Goal: Obtain resource: Download file/media

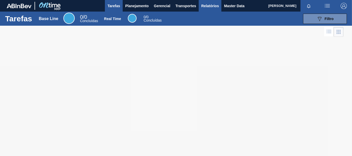
click at [211, 8] on span "Relatórios" at bounding box center [210, 6] width 18 height 6
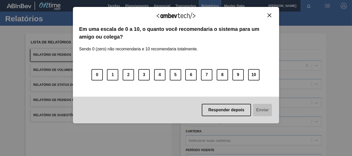
click at [270, 13] on button "Close" at bounding box center [269, 15] width 7 height 4
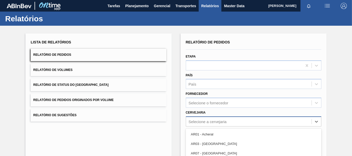
click at [204, 120] on div "option AR11 - [PERSON_NAME] focused, 5 of 92. 92 results available. Use Up and …" at bounding box center [253, 122] width 135 height 10
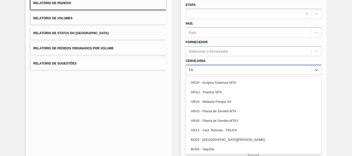
type input "T"
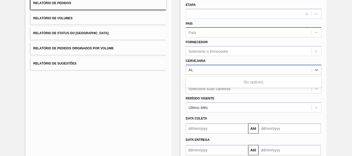
type input "A"
type input "T"
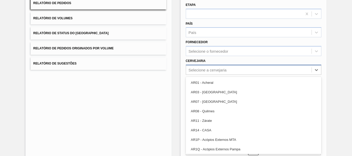
click at [175, 44] on div "Lista de Relatórios Relatório de Pedidos Relatório de Volumes Relatório de Stat…" at bounding box center [176, 80] width 352 height 213
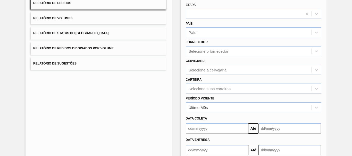
click at [216, 71] on div "Selecione a cervejaria" at bounding box center [208, 70] width 38 height 4
type input "T"
type input "A"
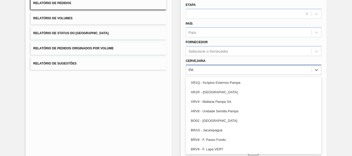
type input "P"
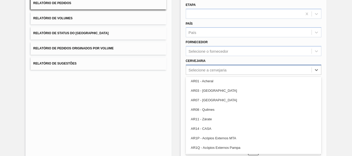
scroll to position [0, 0]
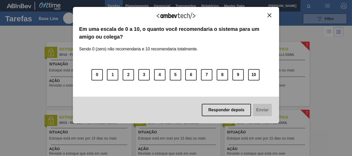
click at [269, 14] on img "Close" at bounding box center [269, 15] width 4 height 4
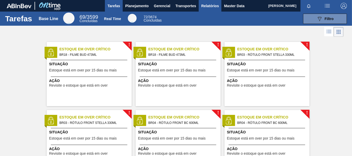
click at [213, 7] on span "Relatórios" at bounding box center [210, 6] width 18 height 6
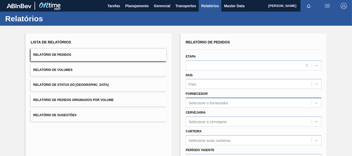
click at [215, 101] on div "Selecione o fornecedor" at bounding box center [253, 103] width 135 height 10
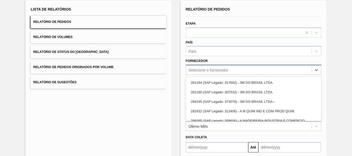
type input "c"
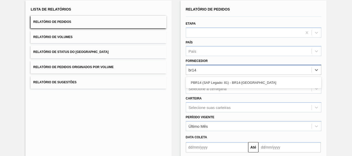
type input "br14"
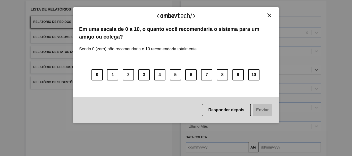
click at [268, 19] on div "Agradecemos seu feedback!" at bounding box center [176, 19] width 194 height 12
click at [269, 15] on img "Close" at bounding box center [269, 15] width 4 height 4
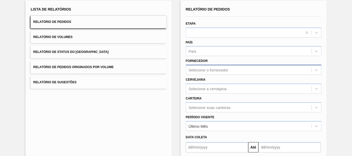
click at [208, 68] on div "Selecione o fornecedor" at bounding box center [209, 70] width 40 height 4
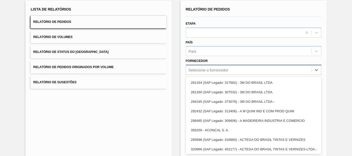
paste input "316230"
type input "316230"
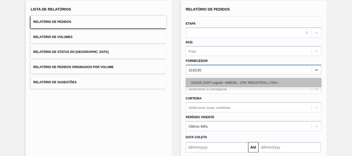
click at [232, 83] on div "316230 (SAP Legado: 448830) - CRV INDUSTRIAL LTDA--" at bounding box center [253, 83] width 135 height 10
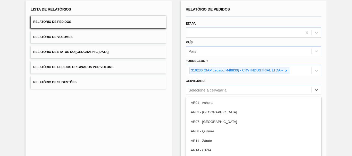
click at [217, 90] on div "option AR03 - Corrientes focused, 2 of 92. 92 results available. Use Up and Dow…" at bounding box center [253, 90] width 135 height 10
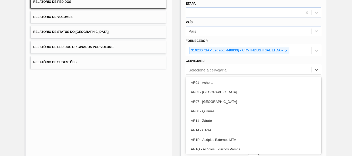
click at [191, 68] on div "Selecione a cervejaria" at bounding box center [208, 70] width 38 height 4
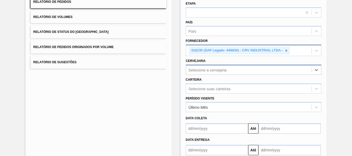
paste input "BR15"
type input "BR15"
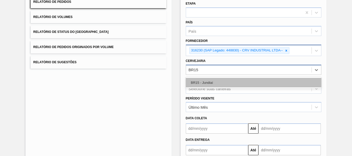
click at [214, 84] on div "BR15 - Jundiaí" at bounding box center [253, 83] width 135 height 10
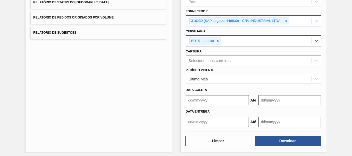
scroll to position [85, 0]
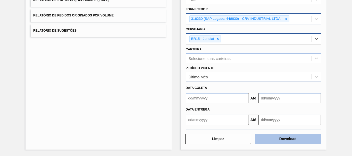
click at [303, 138] on button "Download" at bounding box center [288, 139] width 66 height 10
